Goal: Information Seeking & Learning: Learn about a topic

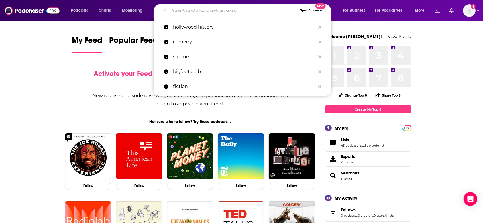
click at [207, 12] on input "Search podcasts, credits, & more..." at bounding box center [233, 10] width 128 height 9
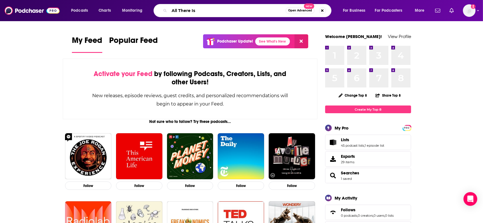
type input "All There Is"
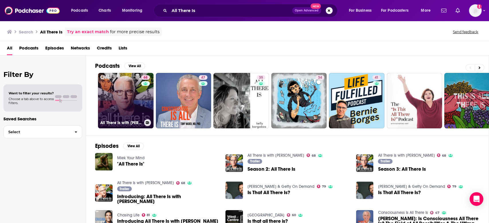
click at [135, 97] on link "68 All There Is with [PERSON_NAME]" at bounding box center [126, 101] width 56 height 56
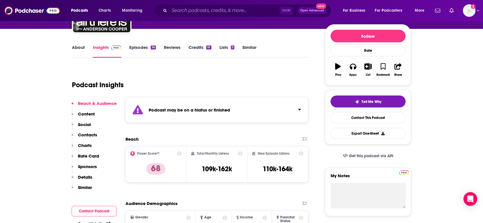
scroll to position [76, 0]
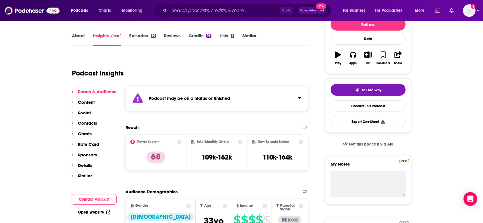
click at [298, 95] on button "Click to expand status details" at bounding box center [297, 97] width 7 height 8
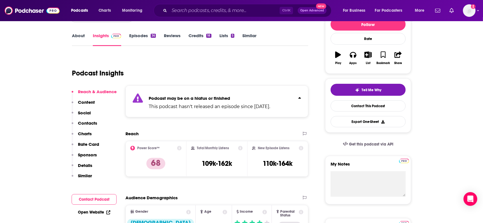
click at [298, 95] on button "Click to expand status details" at bounding box center [297, 97] width 7 height 8
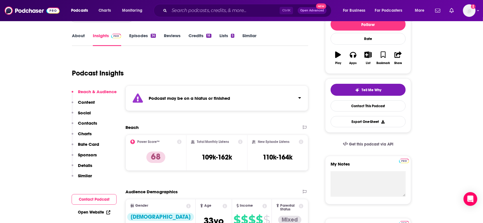
click at [178, 142] on icon at bounding box center [179, 142] width 5 height 5
click at [240, 141] on icon at bounding box center [240, 142] width 5 height 5
click at [302, 142] on icon at bounding box center [301, 142] width 5 height 5
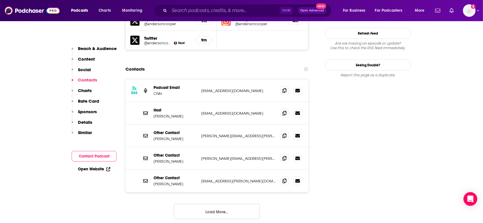
scroll to position [573, 0]
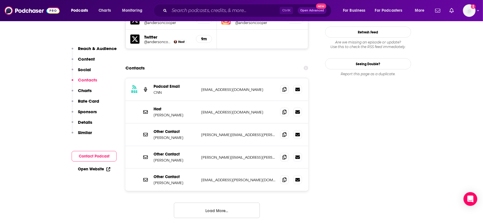
click at [88, 48] on p "Reach & Audience" at bounding box center [97, 48] width 39 height 5
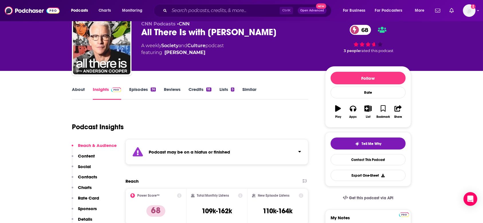
scroll to position [6, 0]
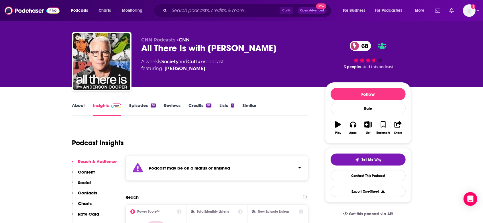
click at [103, 107] on link "Insights" at bounding box center [107, 109] width 28 height 13
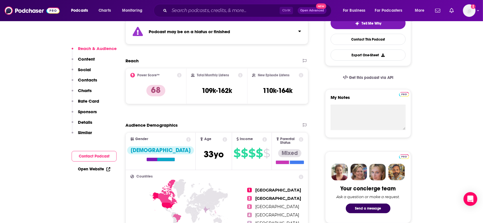
scroll to position [159, 0]
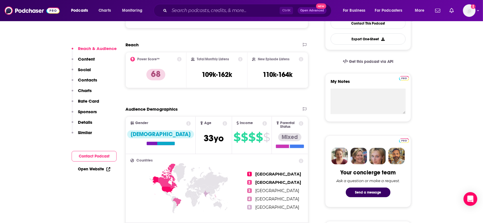
click at [186, 123] on icon at bounding box center [188, 123] width 5 height 5
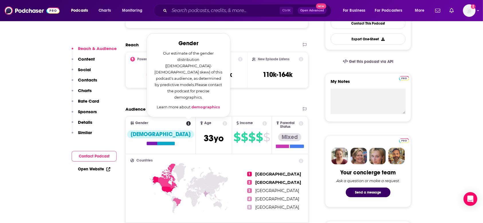
click at [186, 123] on icon at bounding box center [188, 123] width 5 height 5
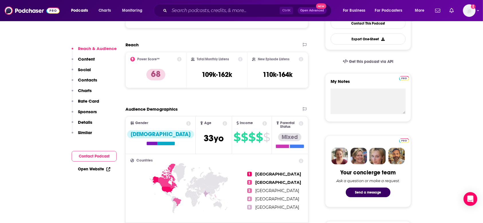
click at [223, 123] on icon at bounding box center [225, 123] width 5 height 5
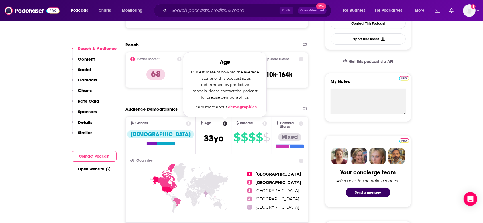
click at [223, 123] on icon at bounding box center [225, 123] width 5 height 5
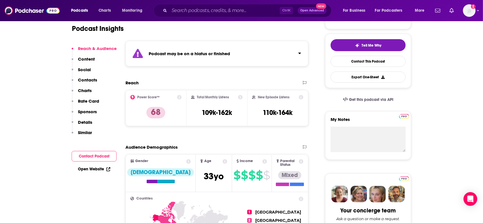
scroll to position [44, 0]
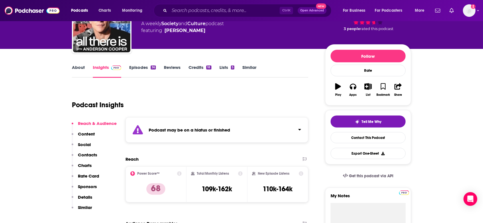
click at [140, 68] on link "Episodes 36" at bounding box center [142, 71] width 27 height 13
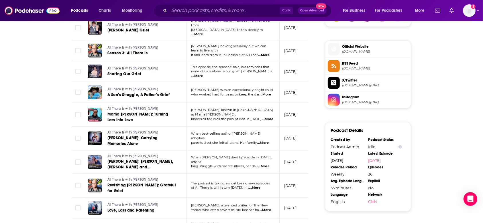
scroll to position [560, 0]
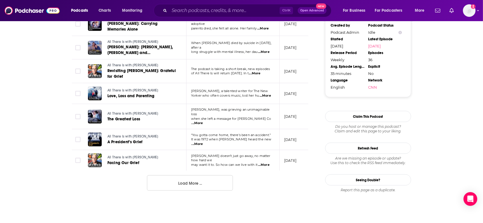
click at [199, 176] on button "Load More ..." at bounding box center [190, 183] width 86 height 15
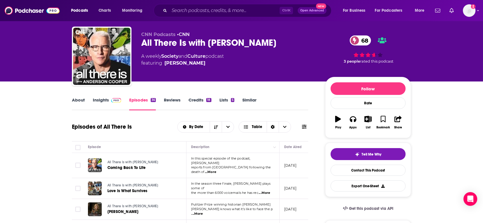
scroll to position [0, 0]
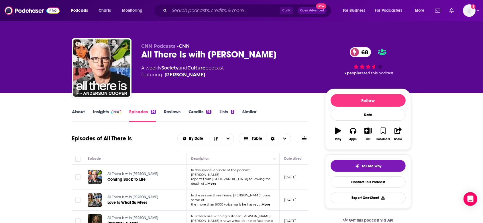
click at [216, 182] on span "...More" at bounding box center [210, 184] width 11 height 5
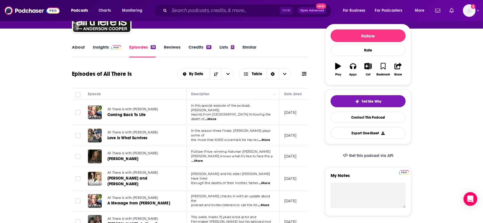
scroll to position [76, 0]
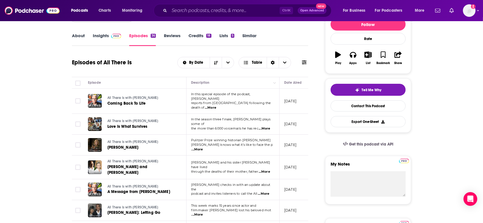
click at [203, 147] on span "...More" at bounding box center [197, 149] width 11 height 5
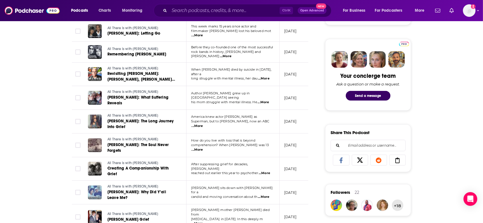
scroll to position [267, 0]
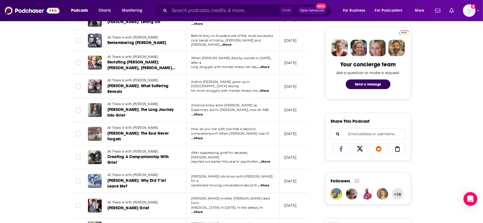
click at [206, 197] on span "[PERSON_NAME] mother [PERSON_NAME] died from" at bounding box center [230, 201] width 79 height 9
click at [203, 210] on span "...More" at bounding box center [197, 212] width 11 height 5
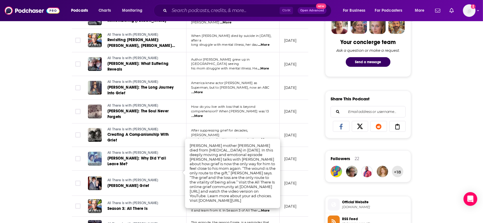
scroll to position [305, 0]
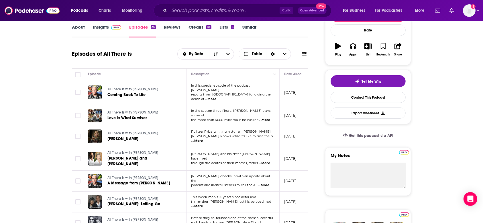
scroll to position [38, 0]
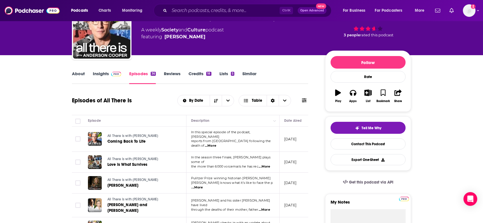
click at [264, 208] on span "...More" at bounding box center [264, 210] width 11 height 5
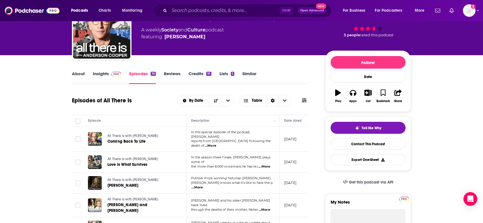
click at [100, 73] on link "Insights" at bounding box center [107, 77] width 28 height 13
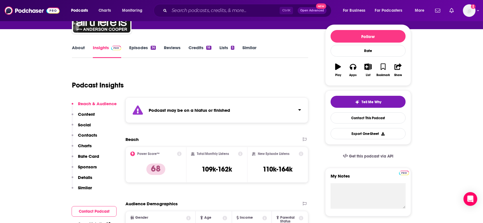
scroll to position [76, 0]
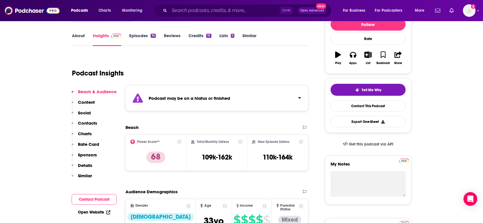
click at [302, 141] on icon at bounding box center [301, 142] width 5 height 5
drag, startPoint x: 231, startPoint y: 82, endPoint x: 242, endPoint y: 82, distance: 11.7
click at [300, 141] on icon at bounding box center [301, 142] width 5 height 5
drag, startPoint x: 291, startPoint y: 114, endPoint x: 283, endPoint y: 115, distance: 7.8
click at [300, 141] on icon at bounding box center [301, 142] width 5 height 5
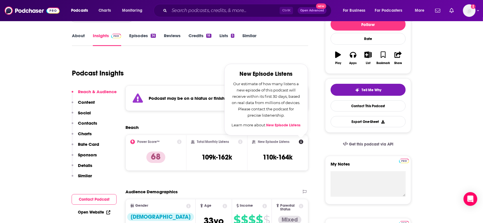
click at [294, 125] on link "New Episode Listens" at bounding box center [283, 125] width 34 height 5
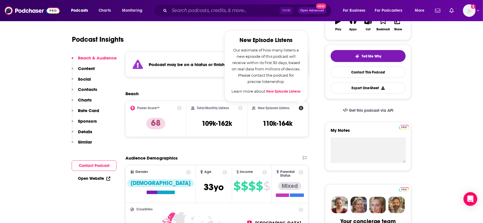
scroll to position [153, 0]
